Goal: Contribute content: Contribute content

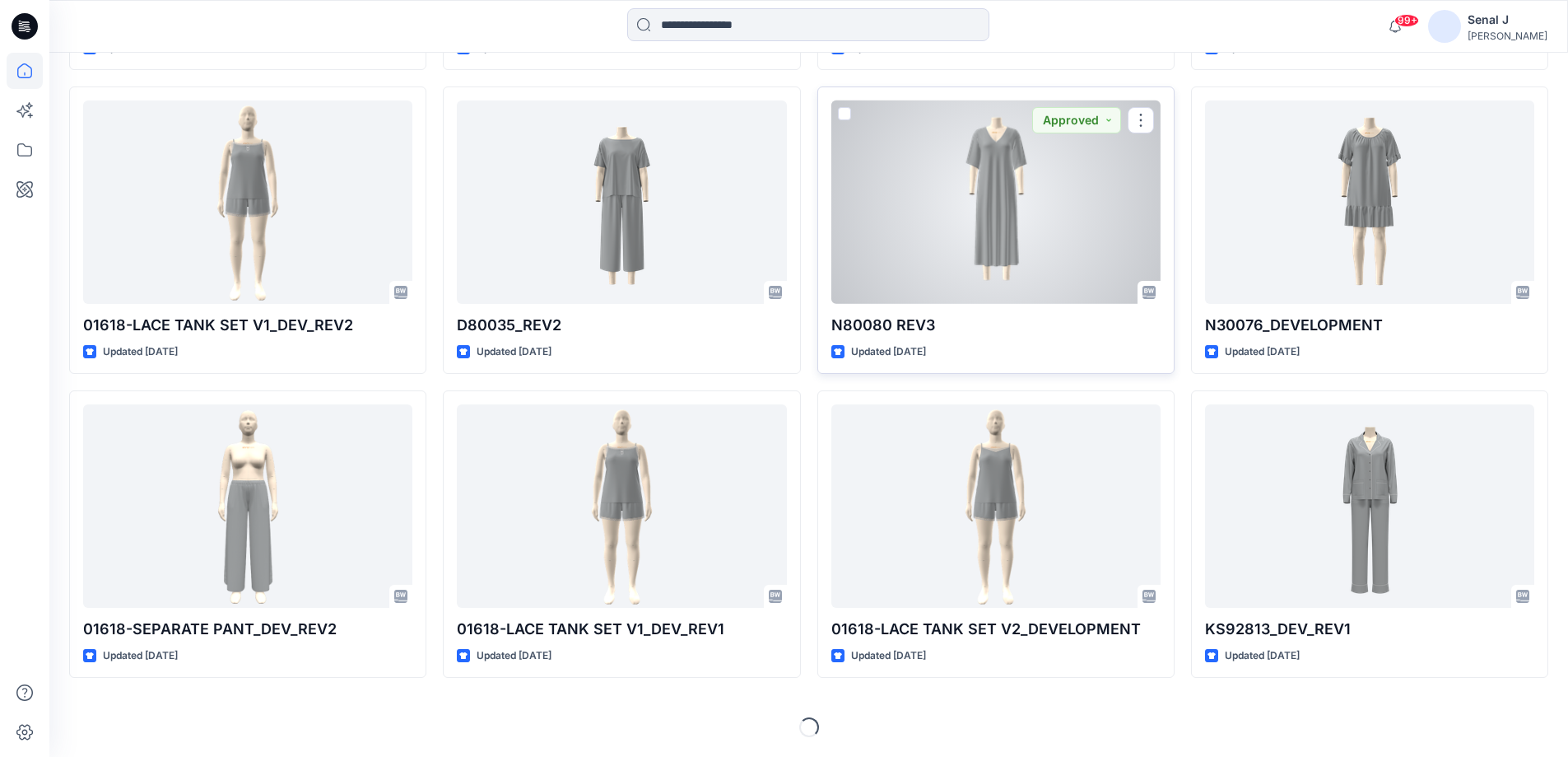
scroll to position [3193, 0]
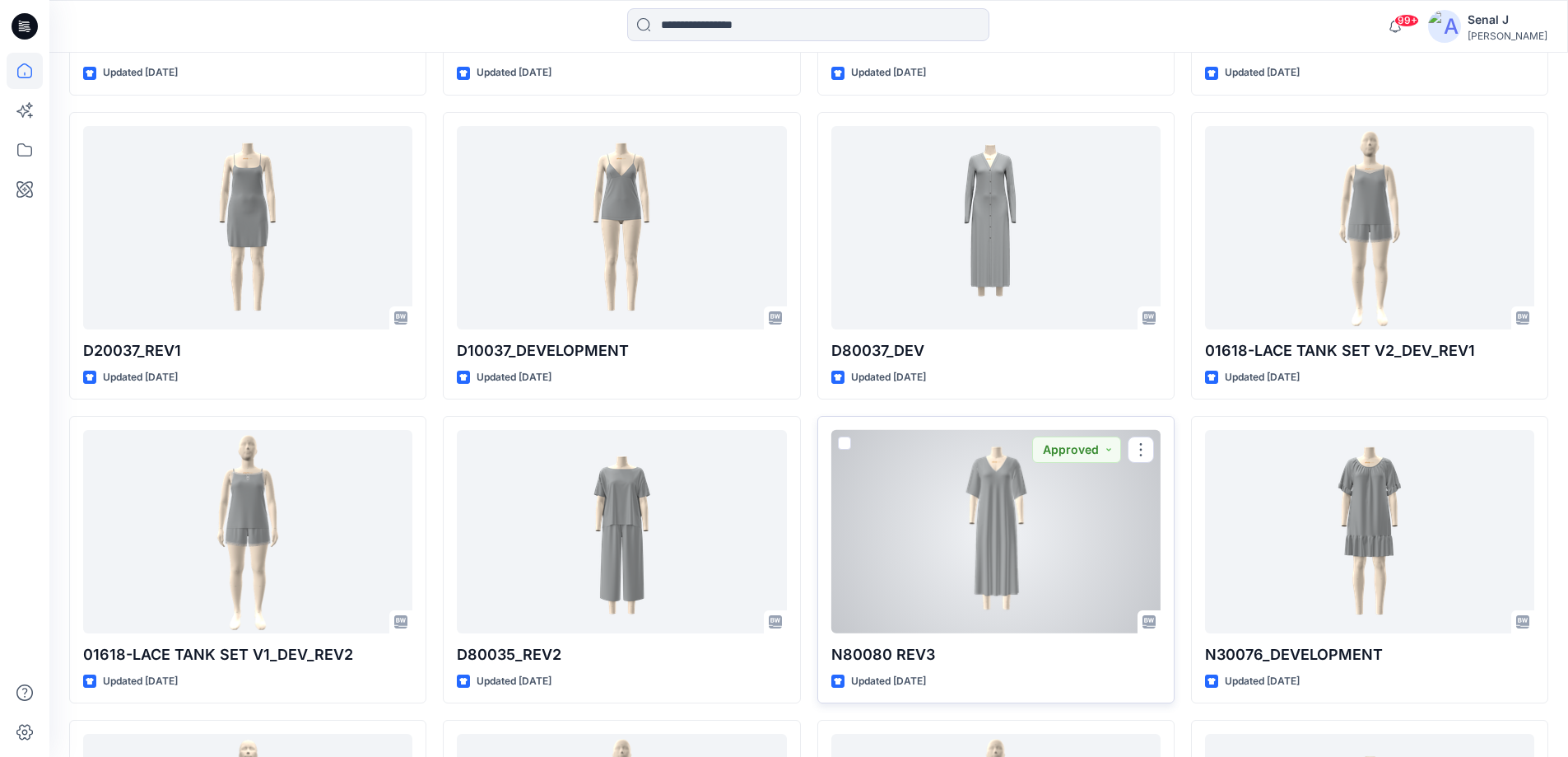
click at [935, 515] on div at bounding box center [996, 532] width 329 height 204
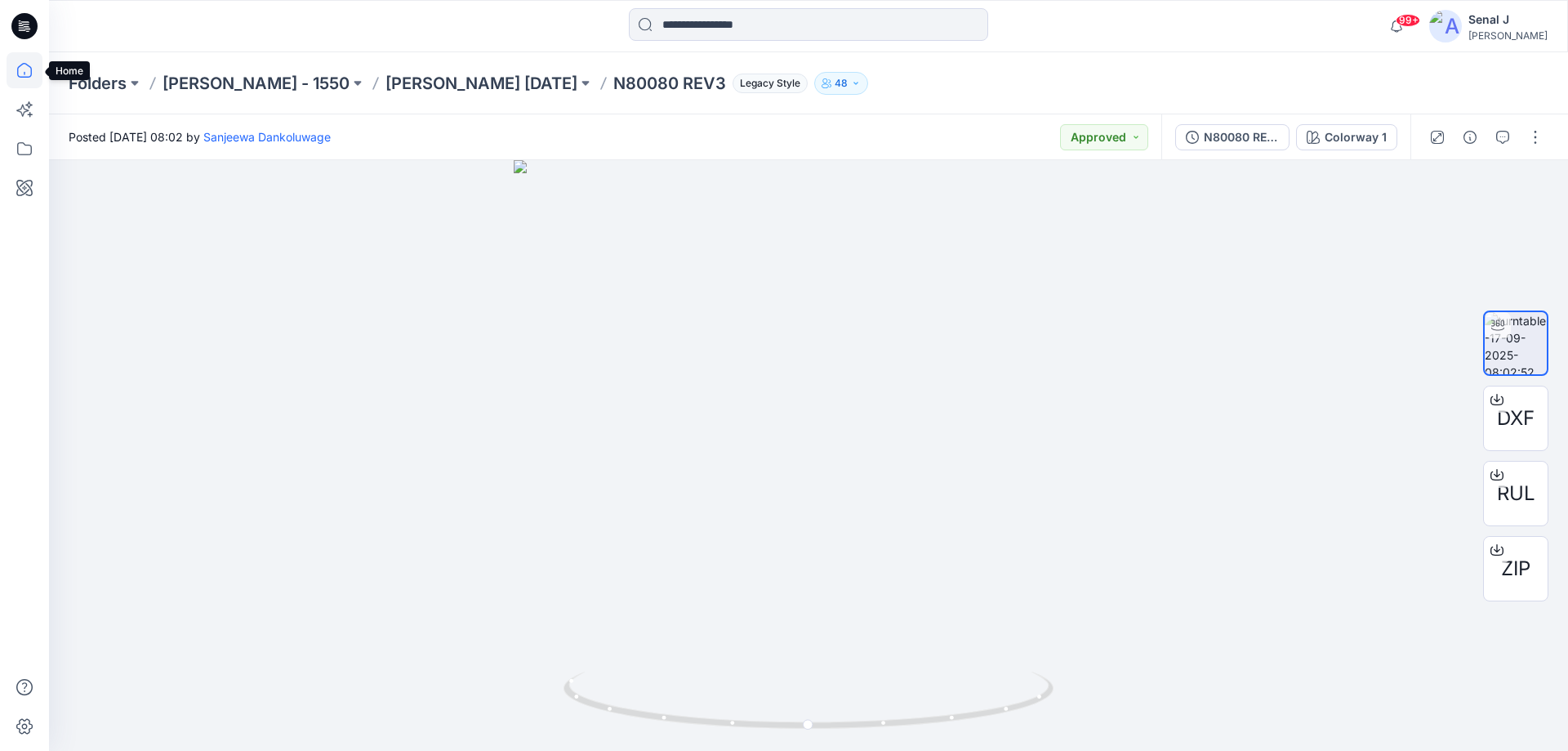
click at [30, 66] on icon at bounding box center [24, 70] width 14 height 14
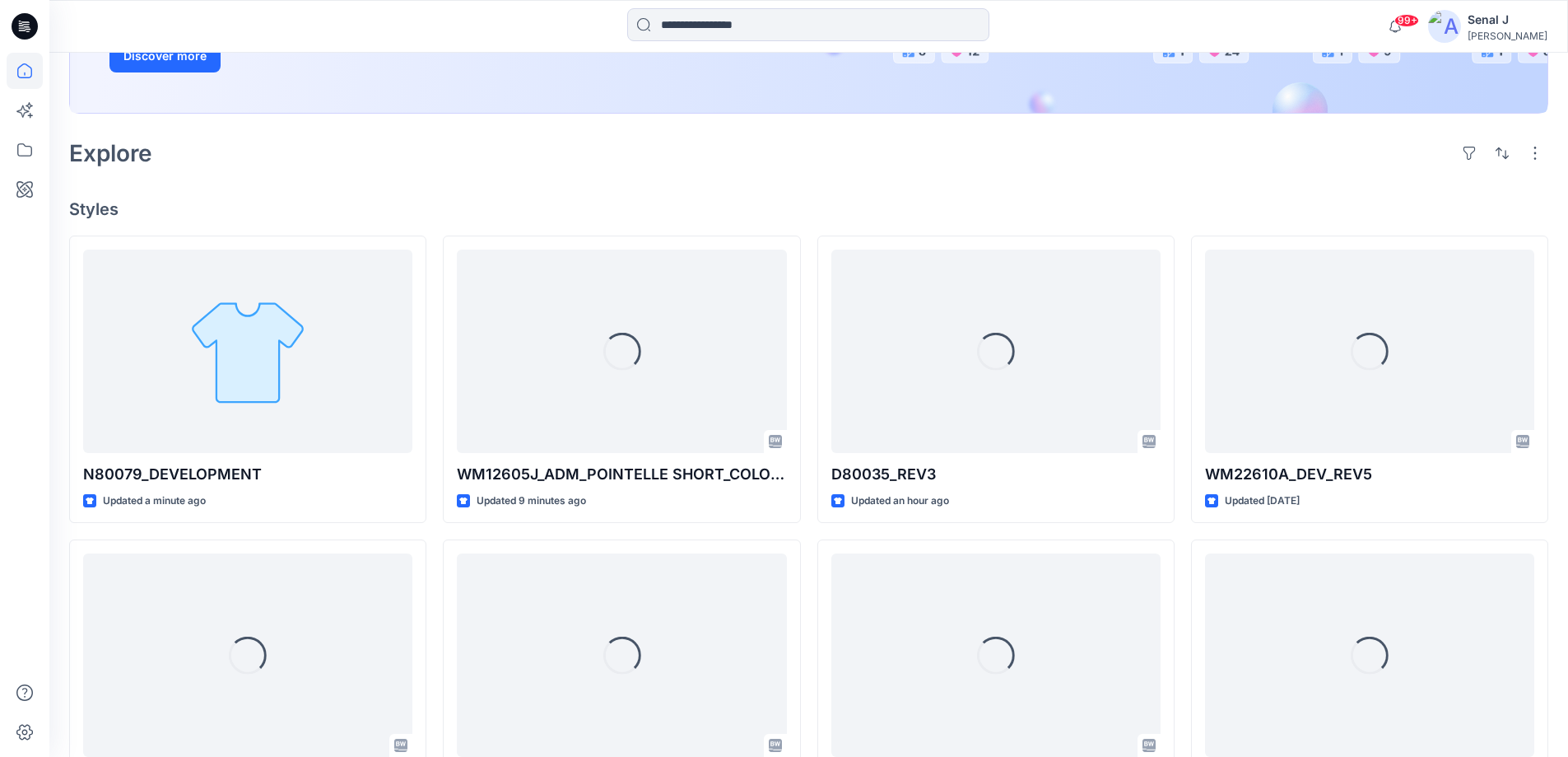
scroll to position [439, 0]
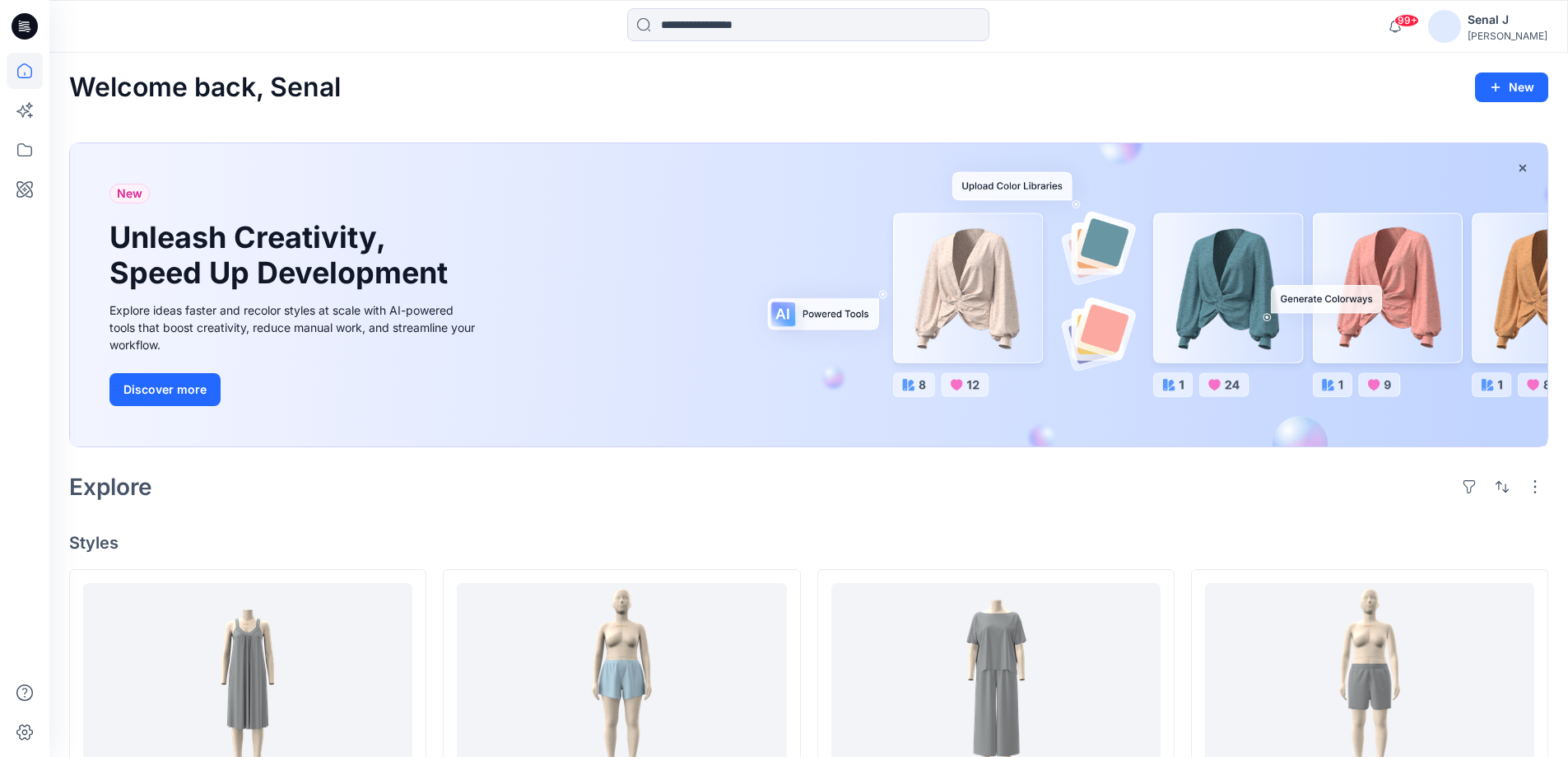
scroll to position [220, 0]
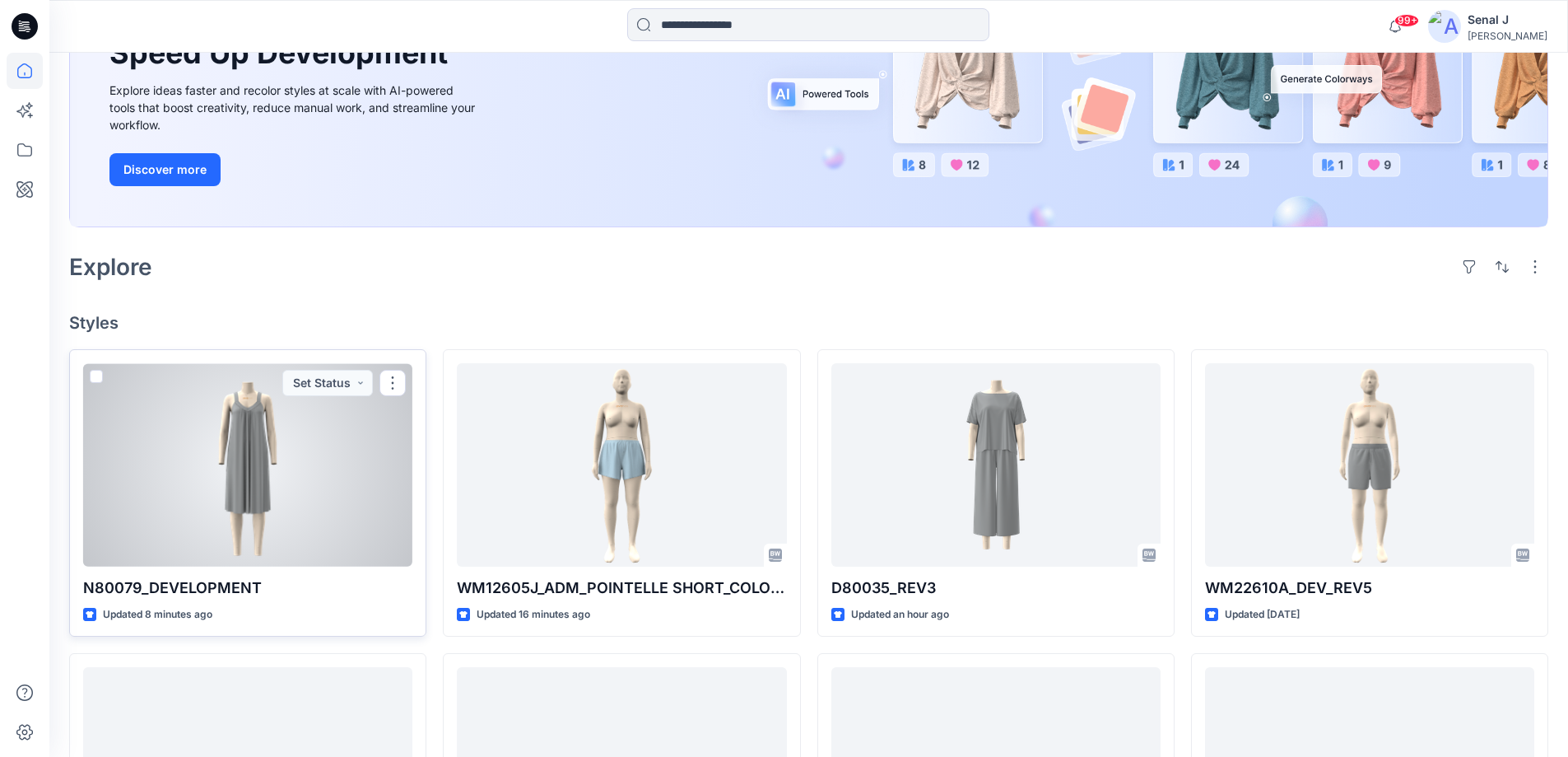
click at [272, 471] on div at bounding box center [247, 465] width 329 height 204
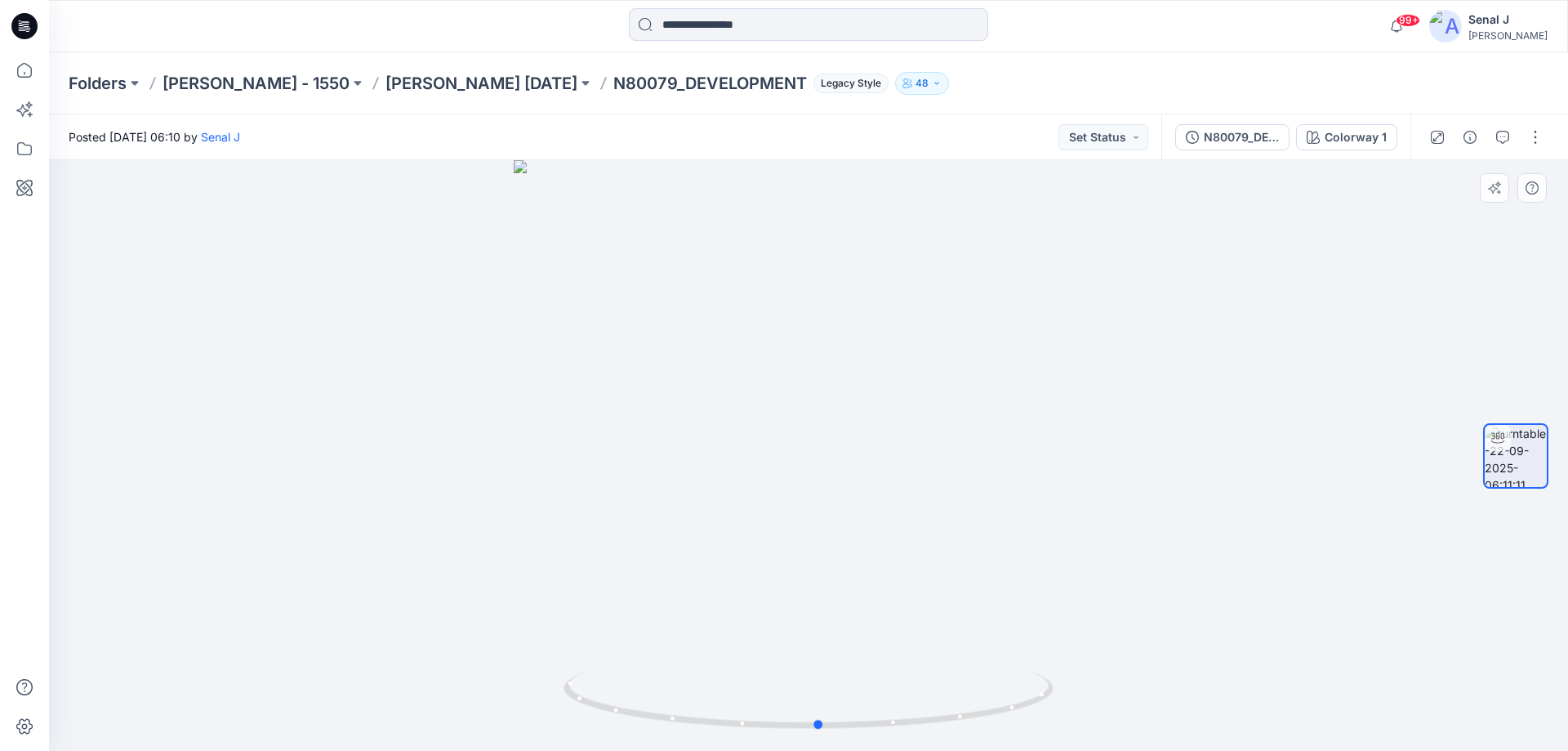
drag, startPoint x: 958, startPoint y: 723, endPoint x: 1011, endPoint y: 550, distance: 180.9
click at [968, 664] on div at bounding box center [808, 455] width 1519 height 591
click at [1540, 139] on button "button" at bounding box center [1535, 137] width 26 height 26
click at [1446, 181] on button "Edit" at bounding box center [1467, 175] width 150 height 30
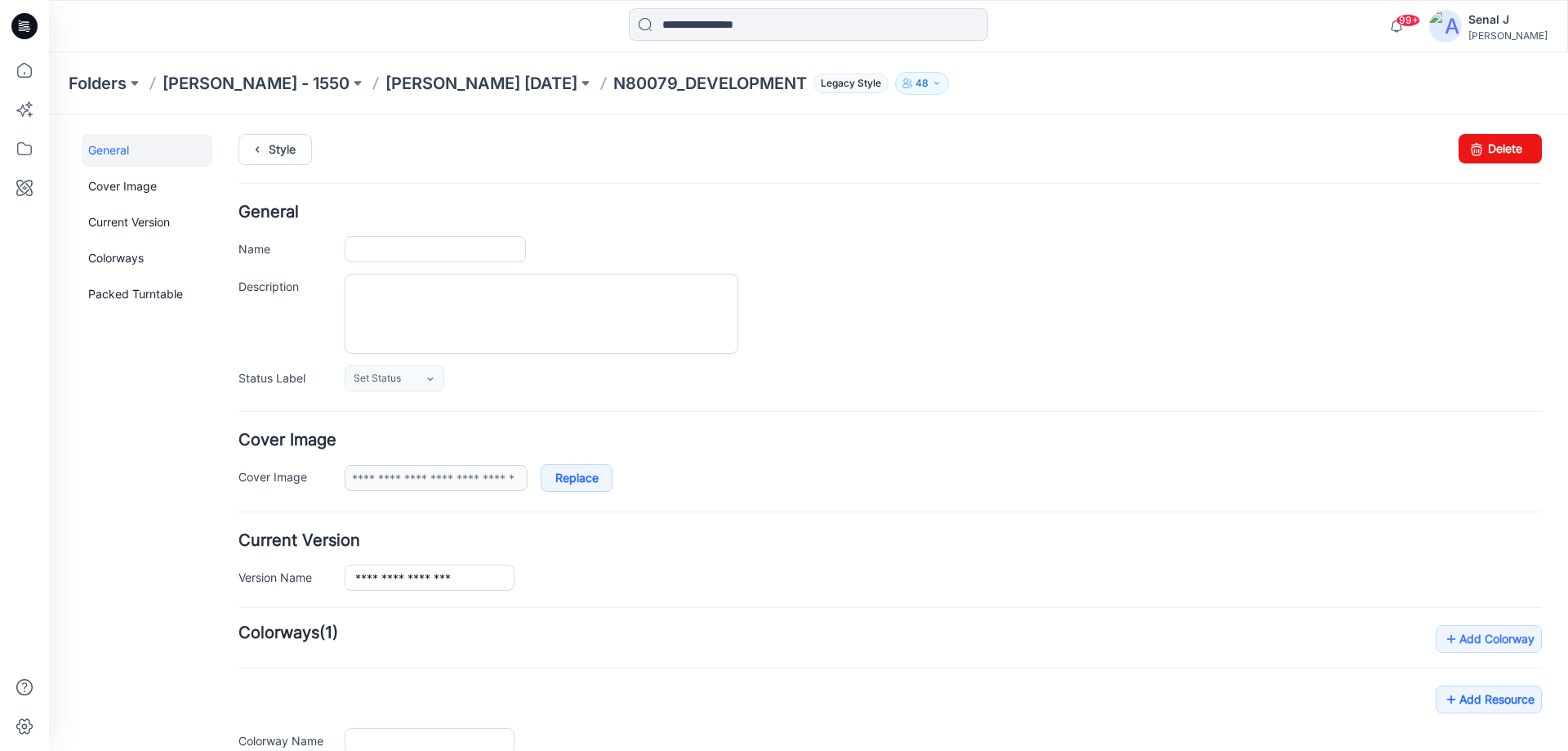
type input "**********"
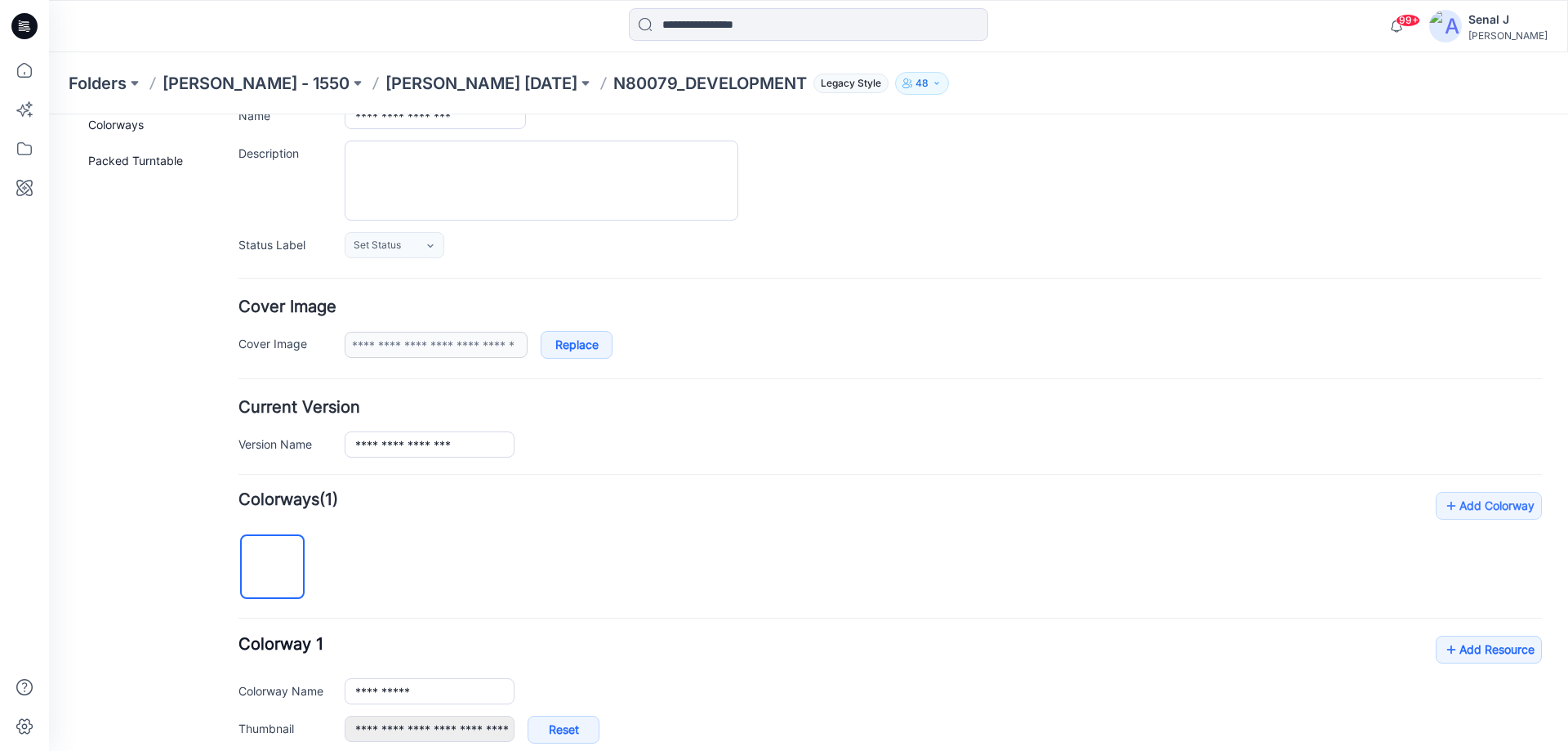
scroll to position [218, 0]
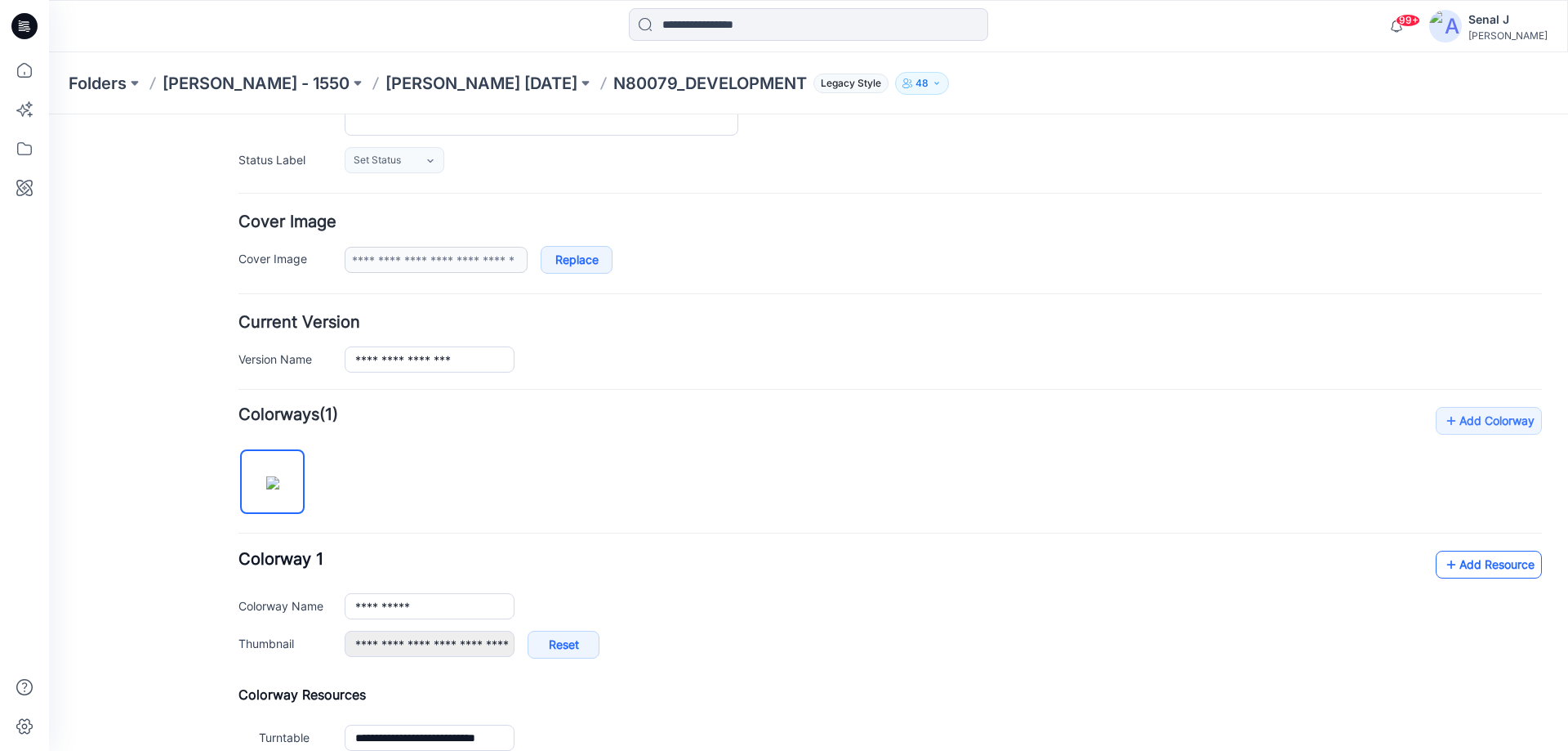
click at [1479, 567] on link "Add Resource" at bounding box center [1488, 564] width 106 height 28
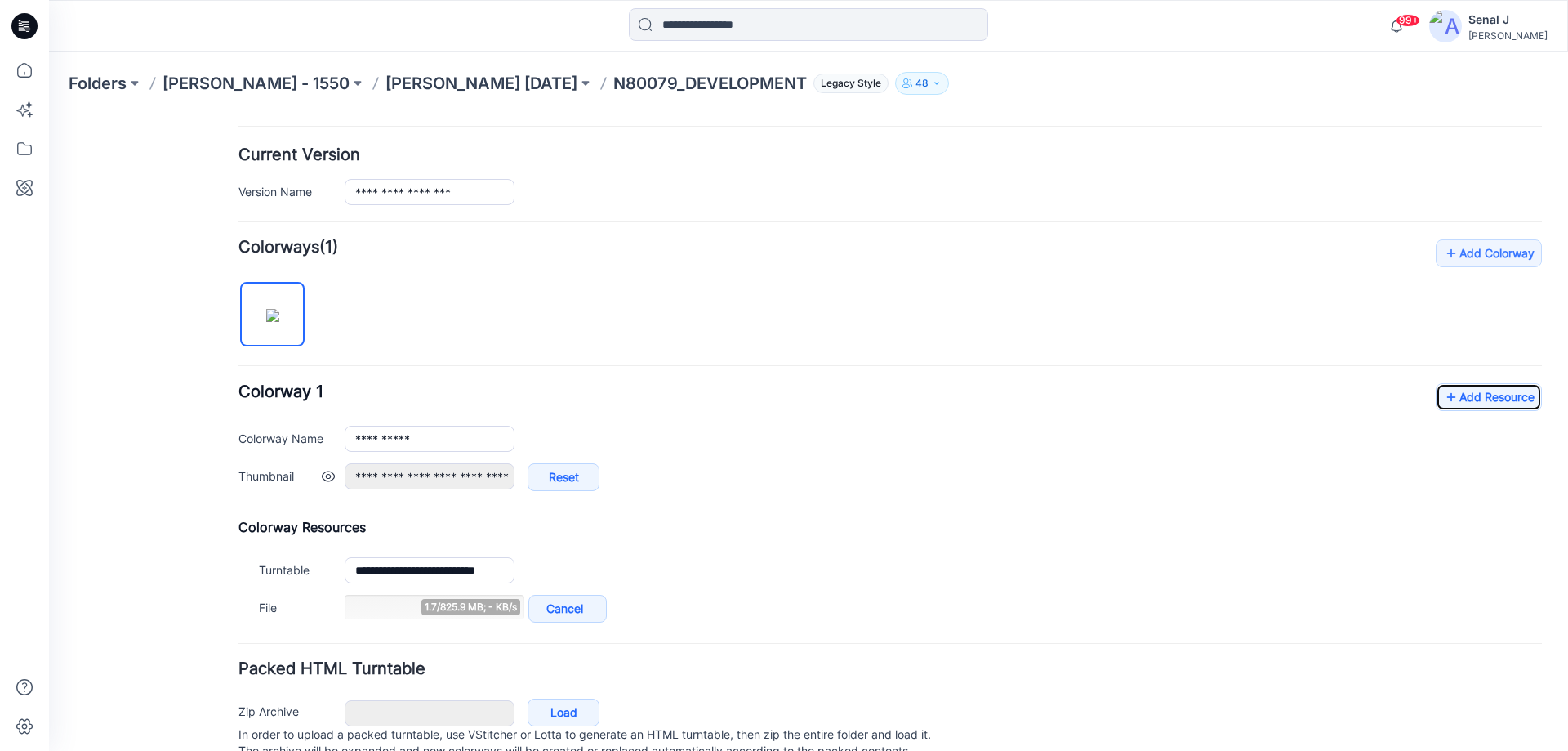
scroll to position [435, 0]
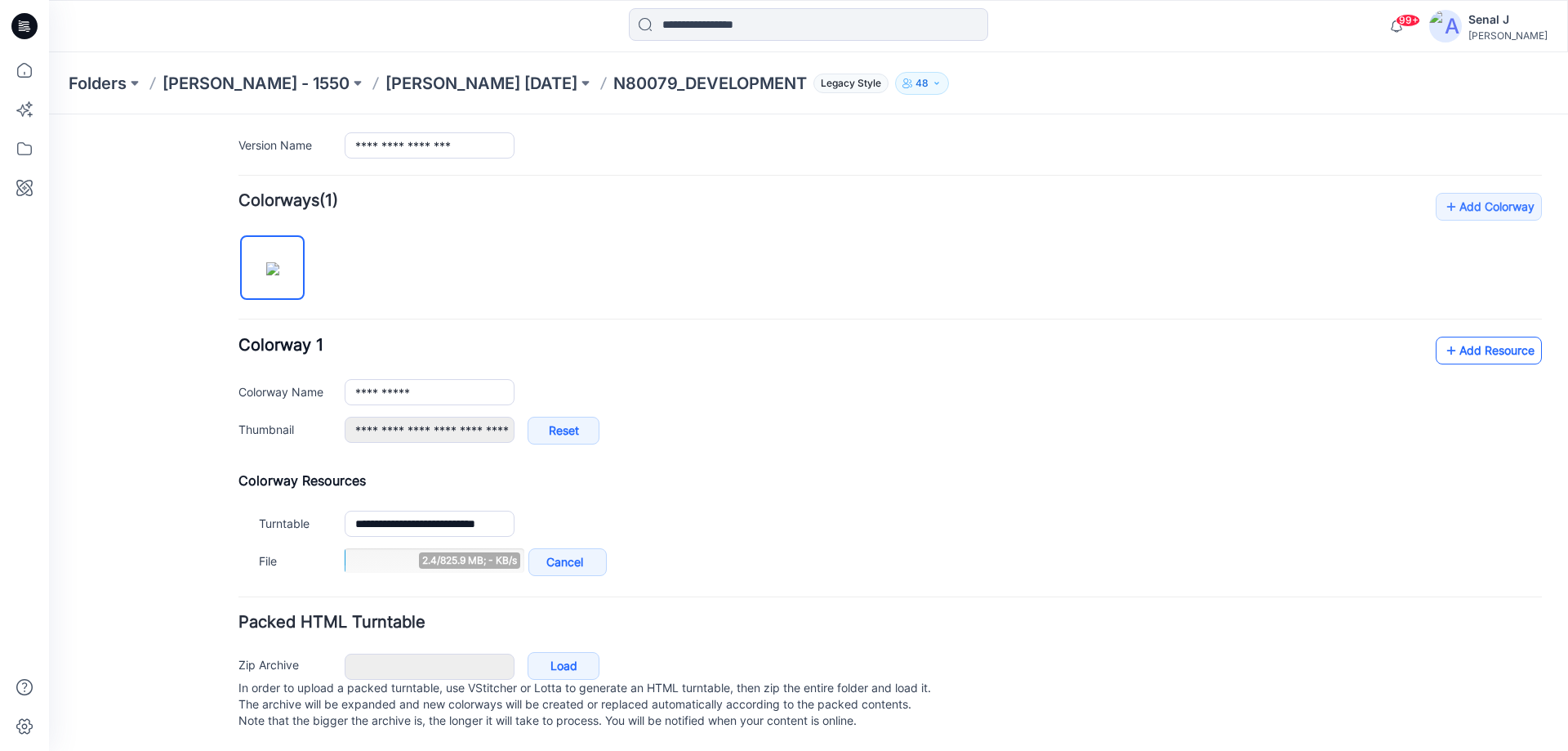
click at [1462, 341] on link "Add Resource" at bounding box center [1488, 350] width 106 height 28
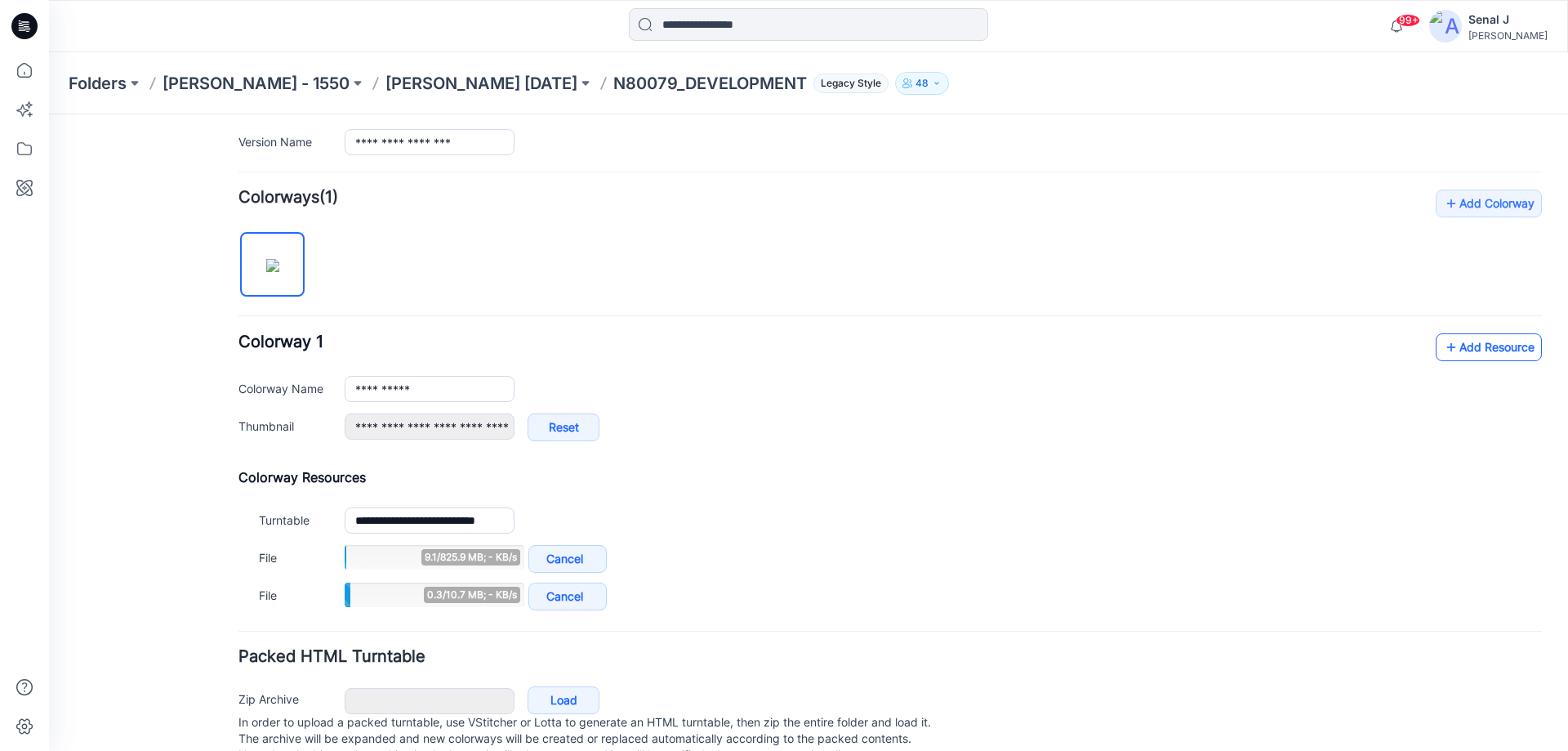
click at [1463, 353] on link "Add Resource" at bounding box center [1488, 347] width 106 height 28
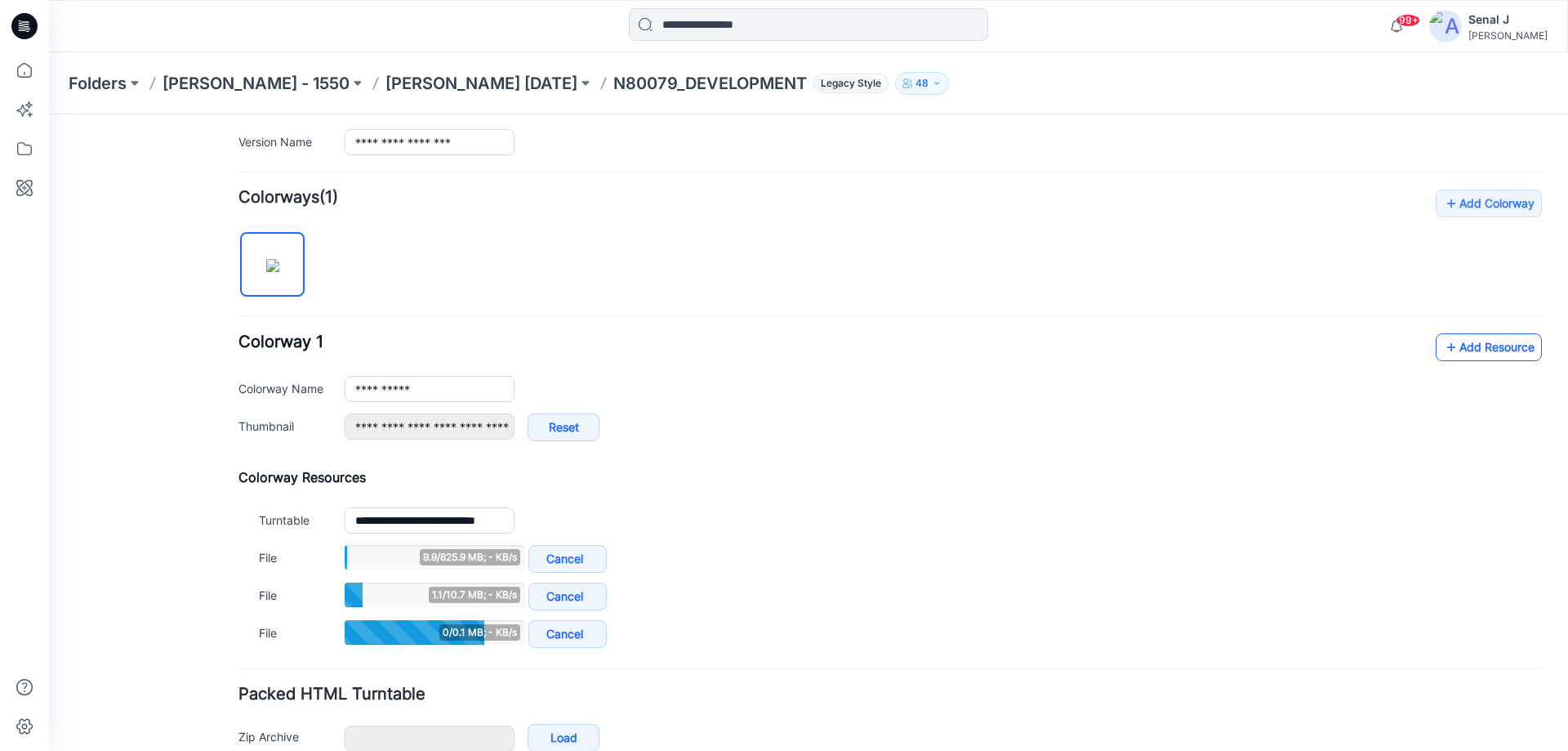
click at [1460, 349] on link "Add Resource" at bounding box center [1488, 347] width 106 height 28
click at [1483, 350] on link "Add Resource" at bounding box center [1488, 347] width 106 height 28
